Goal: Information Seeking & Learning: Learn about a topic

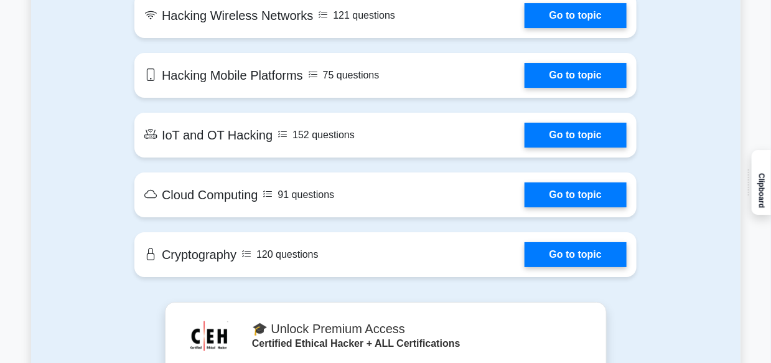
scroll to position [1593, 0]
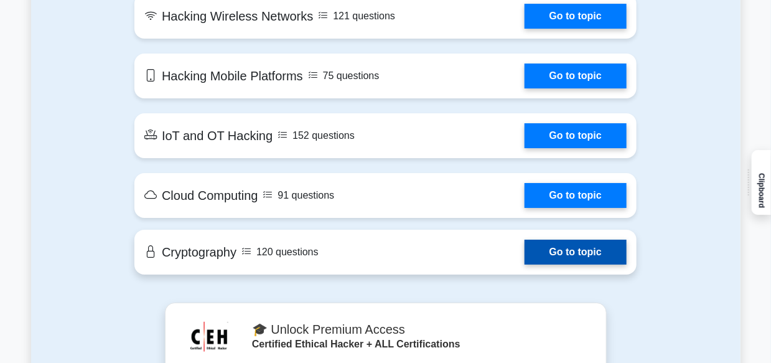
click at [560, 250] on link "Go to topic" at bounding box center [576, 252] width 102 height 25
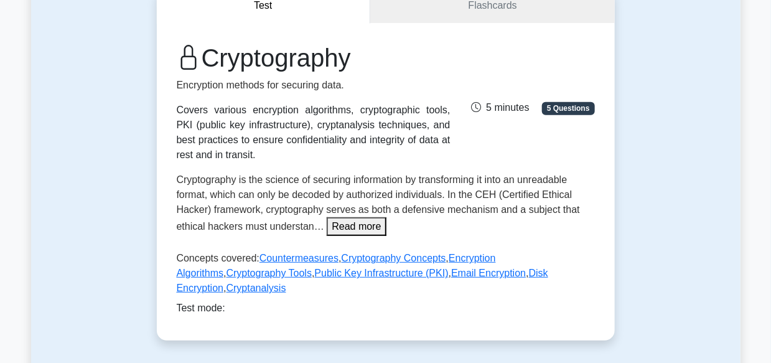
scroll to position [159, 0]
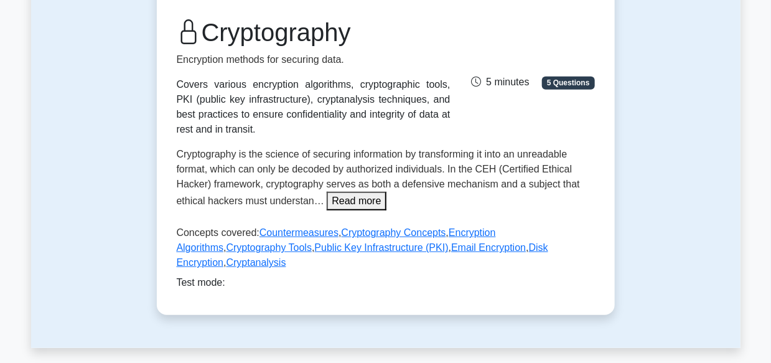
click at [353, 200] on button "Read more" at bounding box center [356, 201] width 59 height 19
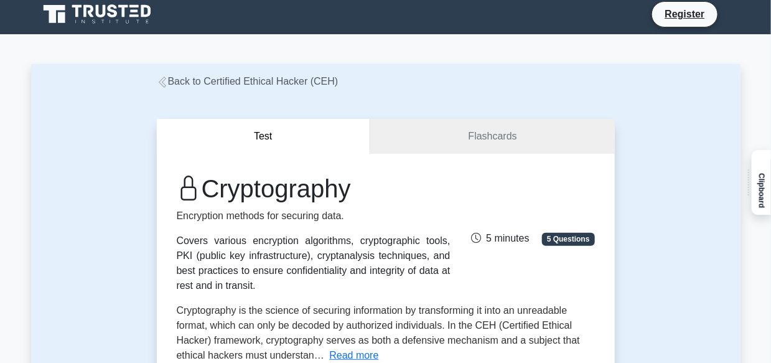
scroll to position [0, 0]
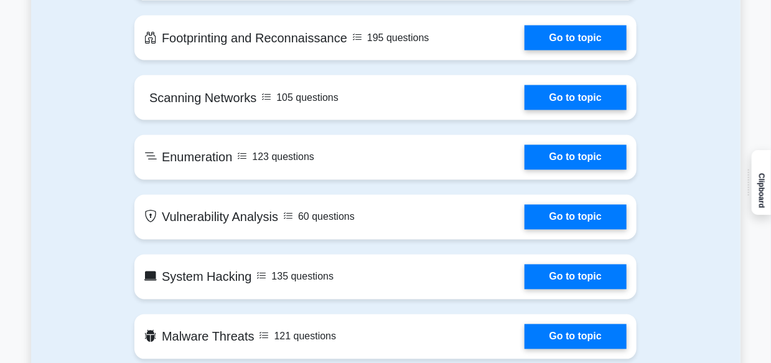
scroll to position [734, 0]
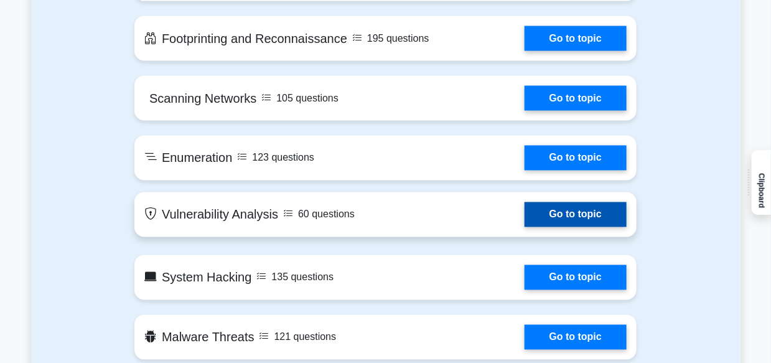
click at [525, 212] on link "Go to topic" at bounding box center [576, 214] width 102 height 25
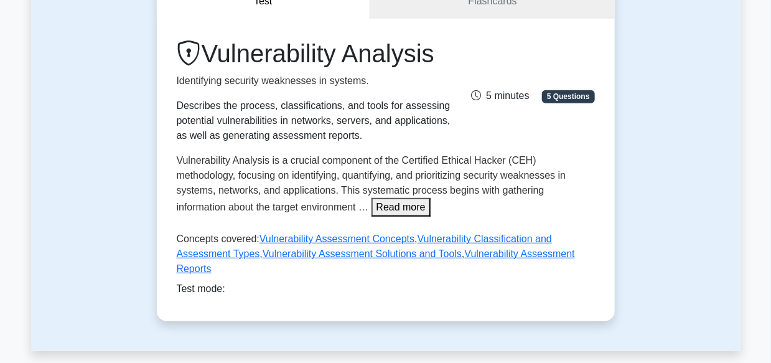
scroll to position [143, 0]
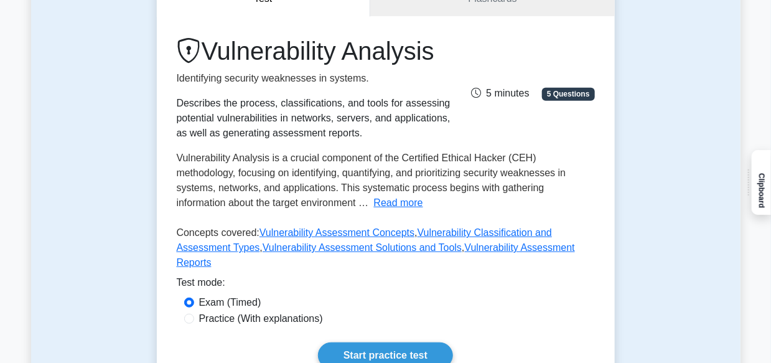
click at [336, 212] on div "Vulnerability Analysis Identifying security weaknesses in systems. Describes th…" at bounding box center [386, 155] width 418 height 239
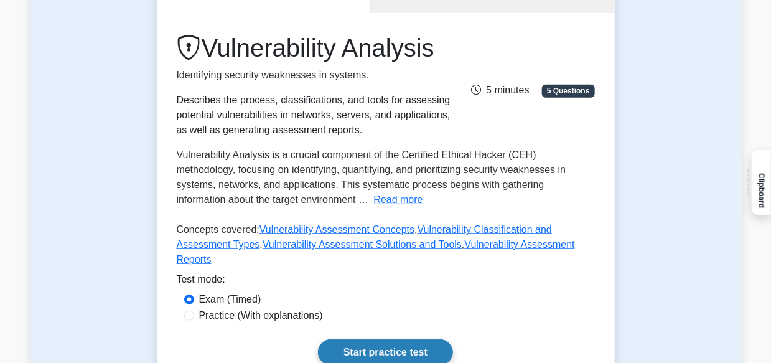
click at [386, 339] on link "Start practice test" at bounding box center [385, 352] width 135 height 26
